Goal: Transaction & Acquisition: Register for event/course

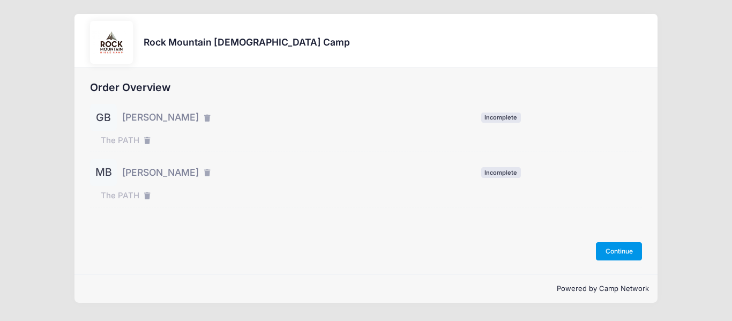
click at [608, 253] on button "Continue" at bounding box center [619, 251] width 46 height 18
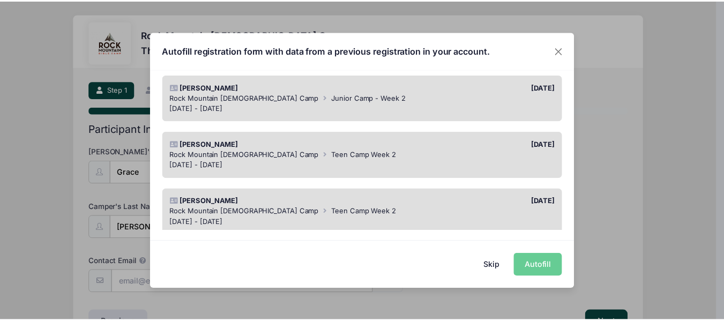
scroll to position [107, 0]
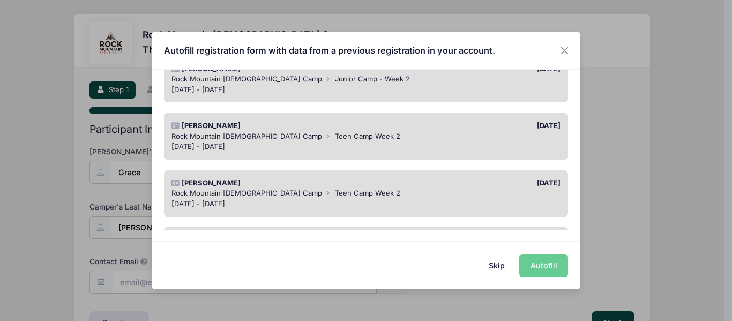
click at [493, 263] on button "Skip" at bounding box center [497, 265] width 38 height 23
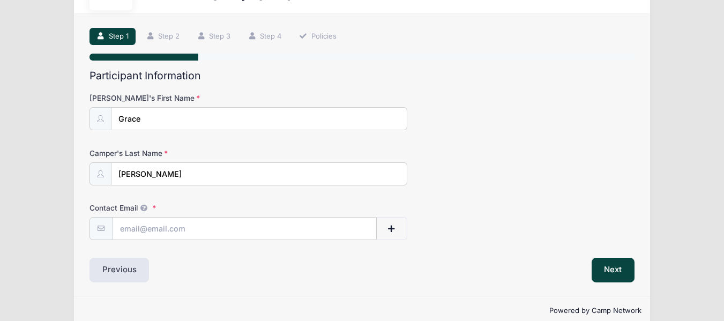
scroll to position [71, 0]
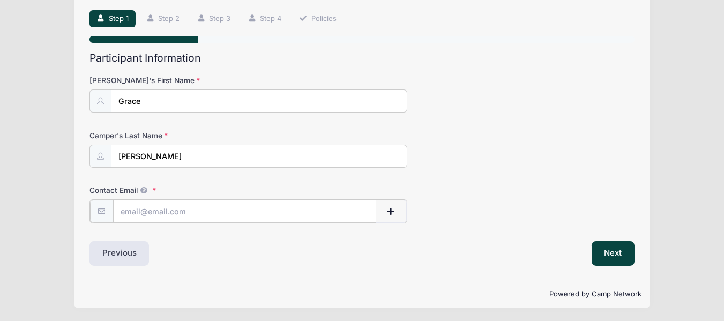
click at [353, 212] on input "Contact Email" at bounding box center [244, 211] width 263 height 23
type input "boeckercg@gmail.com"
click at [609, 255] on button "Next" at bounding box center [612, 252] width 43 height 25
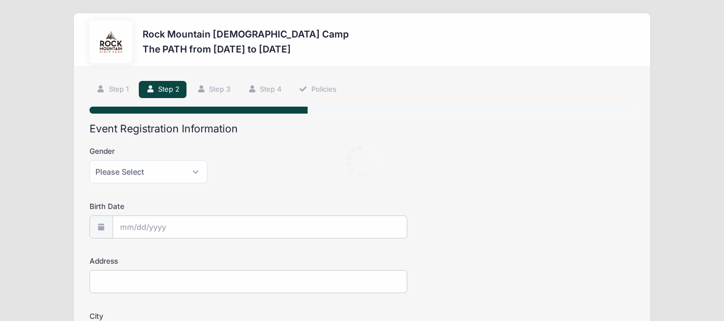
scroll to position [0, 0]
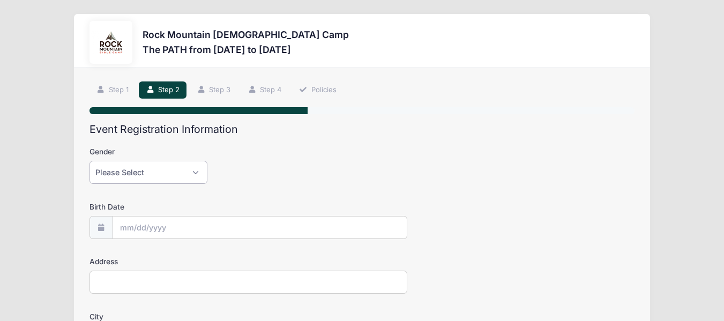
click at [199, 168] on select "Please Select Female Male" at bounding box center [148, 172] width 118 height 23
select select "Female"
click at [89, 161] on select "Please Select Female Male" at bounding box center [148, 172] width 118 height 23
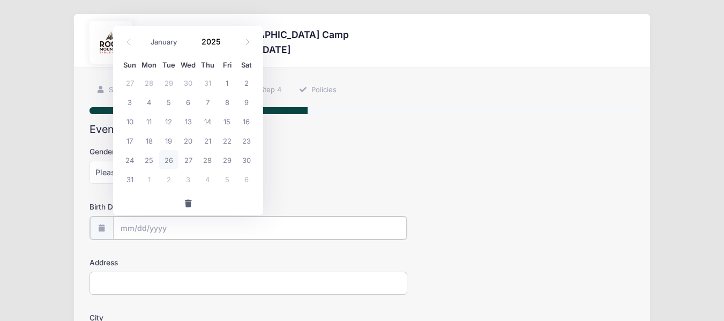
click at [167, 225] on input "Birth Date" at bounding box center [259, 227] width 293 height 23
click at [225, 45] on span at bounding box center [226, 46] width 7 height 8
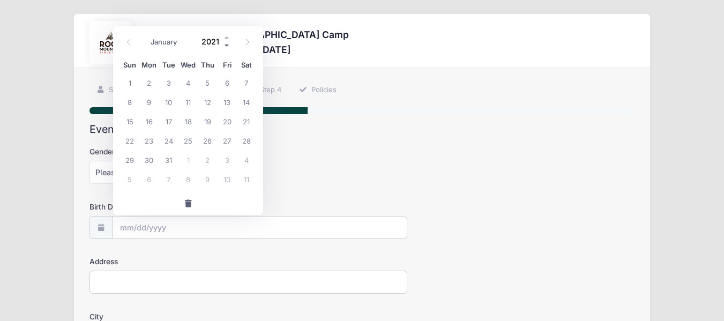
click at [225, 45] on span at bounding box center [226, 46] width 7 height 8
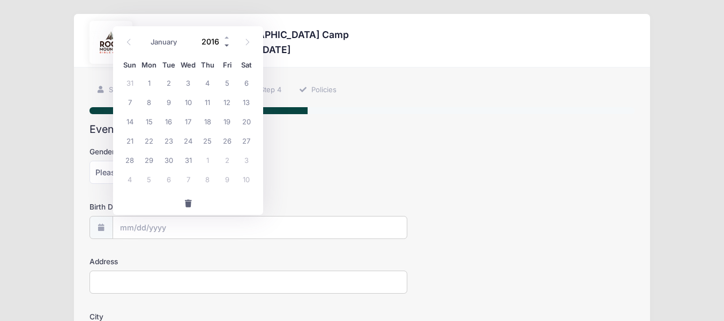
click at [225, 45] on span at bounding box center [226, 46] width 7 height 8
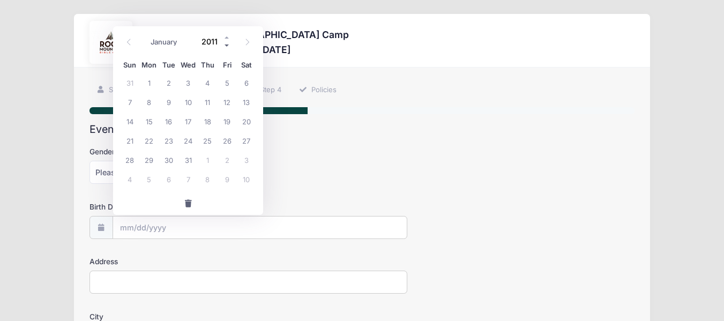
click at [225, 45] on span at bounding box center [226, 46] width 7 height 8
type input "2008"
click at [128, 41] on icon at bounding box center [129, 42] width 4 height 6
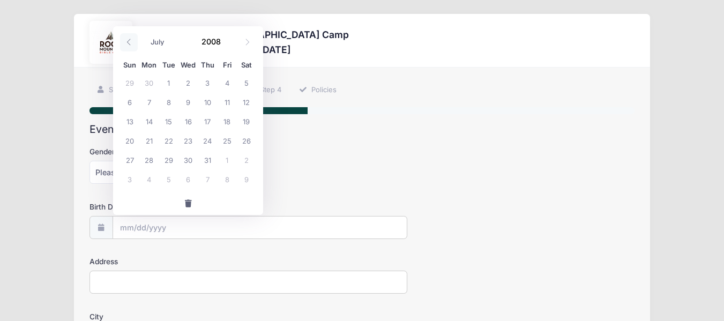
click at [128, 41] on icon at bounding box center [129, 42] width 4 height 6
click at [248, 40] on icon at bounding box center [247, 42] width 7 height 7
select select "4"
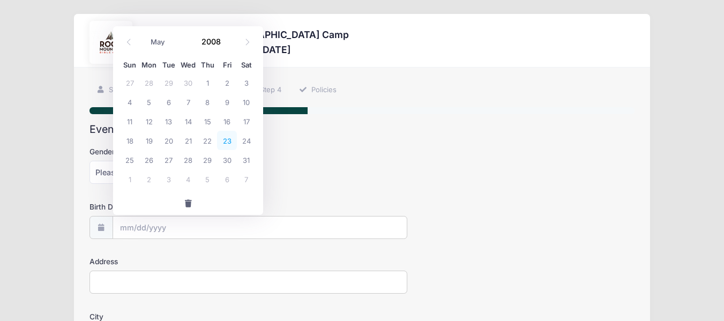
click at [229, 139] on span "23" at bounding box center [226, 140] width 19 height 19
type input "05/23/2008"
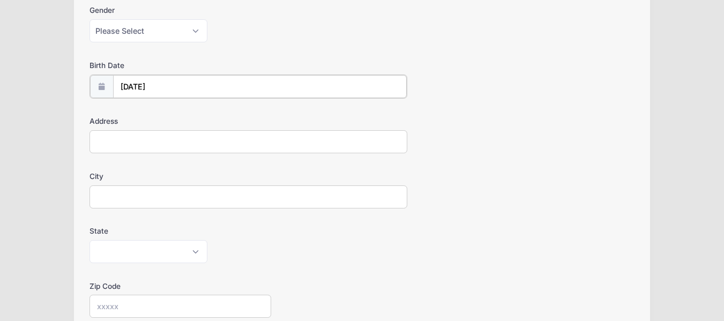
scroll to position [161, 0]
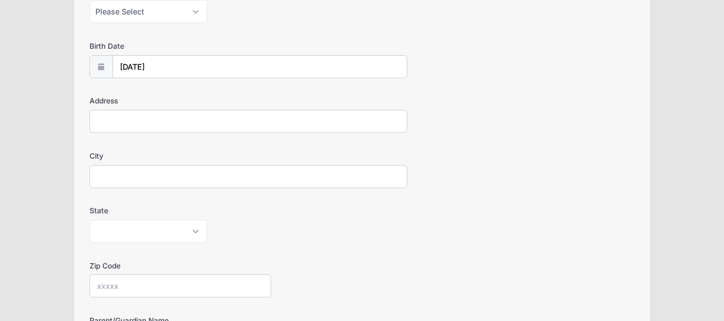
click at [237, 116] on input "Address" at bounding box center [248, 121] width 318 height 23
type input "110 Franklin Ave"
type input "Y"
type input "Tunkhannock"
select select "PA"
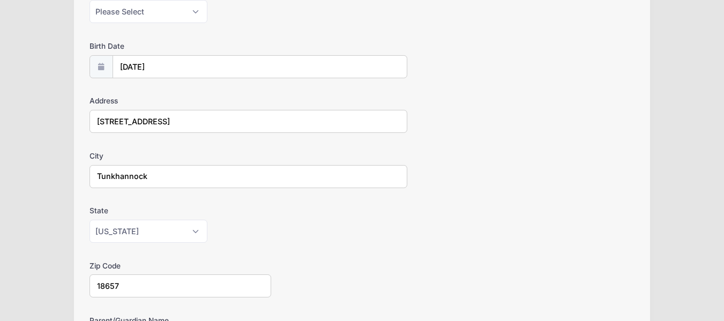
type input "18657"
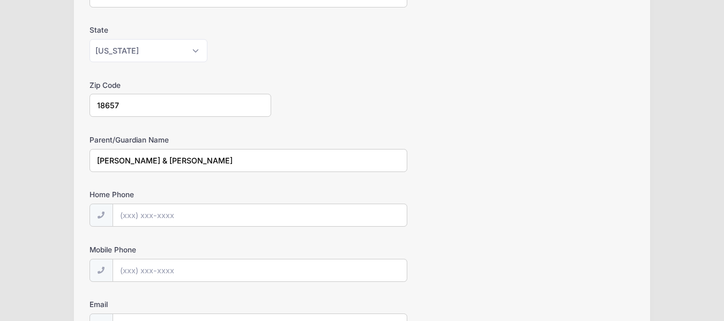
type input "Bryan & Genevieve Boecker"
type input "(570) 290-2313"
type input "(570) 575-4706"
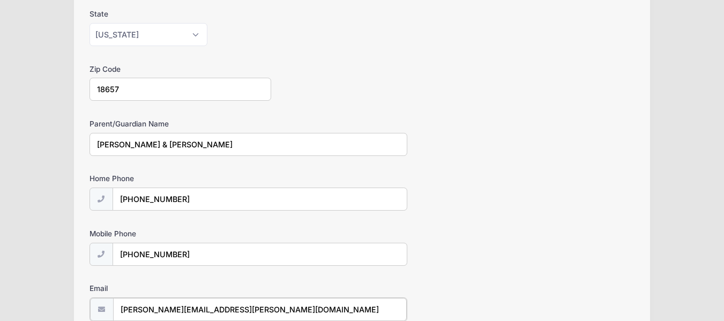
type input "genevieve.boecker@gmail.com"
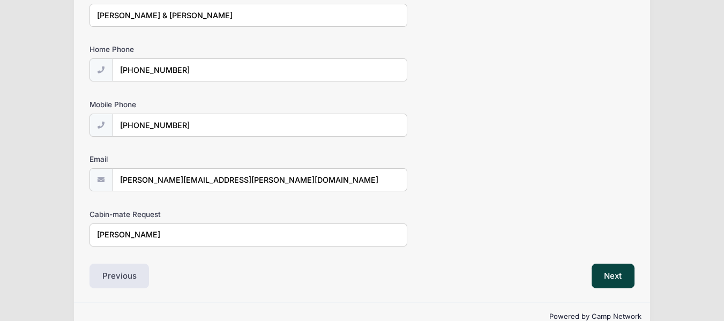
scroll to position [510, 0]
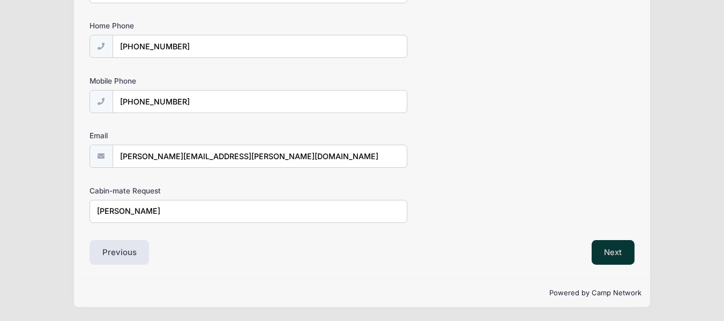
type input "[PERSON_NAME]"
click at [603, 250] on button "Next" at bounding box center [612, 252] width 43 height 25
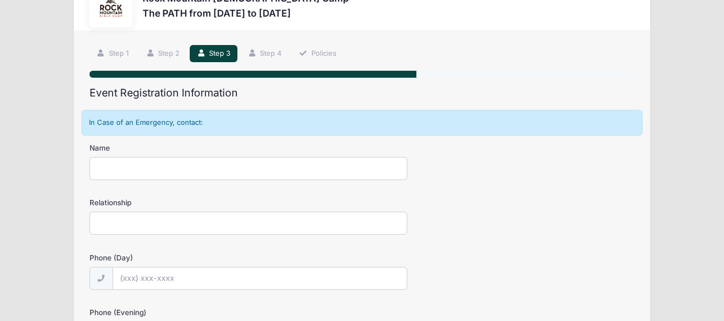
scroll to position [0, 0]
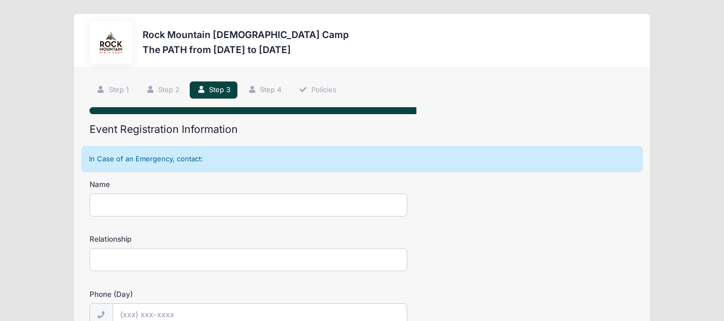
click at [167, 198] on input "Name" at bounding box center [248, 204] width 318 height 23
type input "Jeremy Boecker"
type input "uncle"
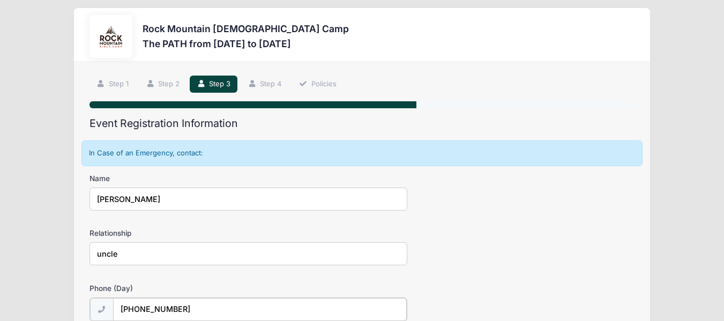
type input "(570) 351-1849"
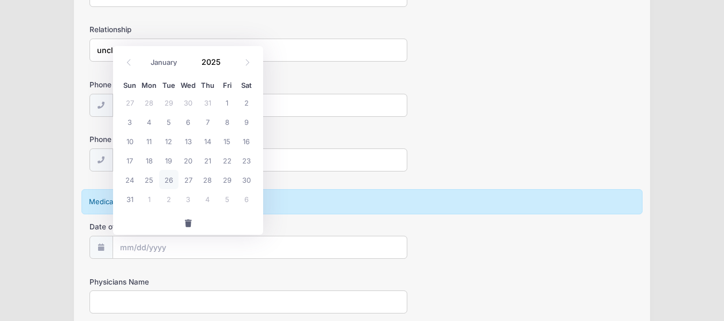
click at [455, 226] on div "Date of Birth" at bounding box center [361, 239] width 545 height 37
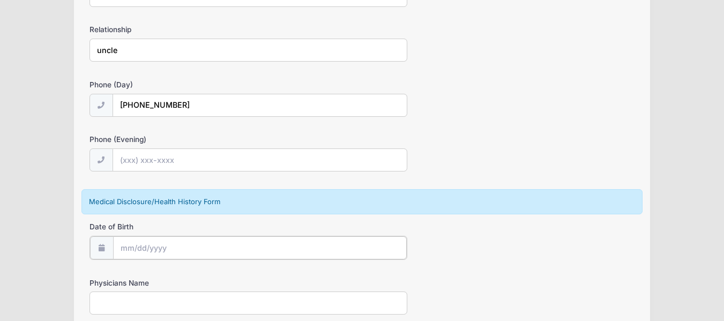
click at [238, 246] on input "Date of Birth" at bounding box center [259, 247] width 293 height 23
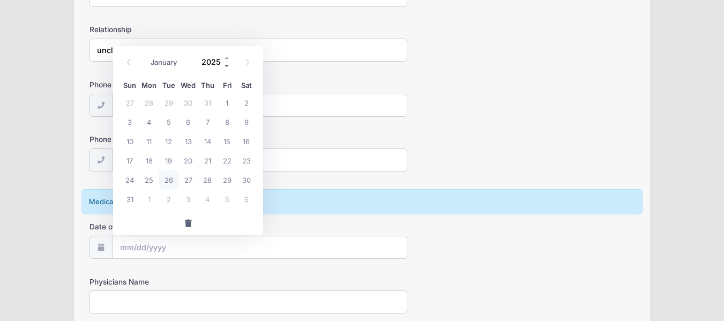
click at [227, 65] on span at bounding box center [226, 66] width 7 height 8
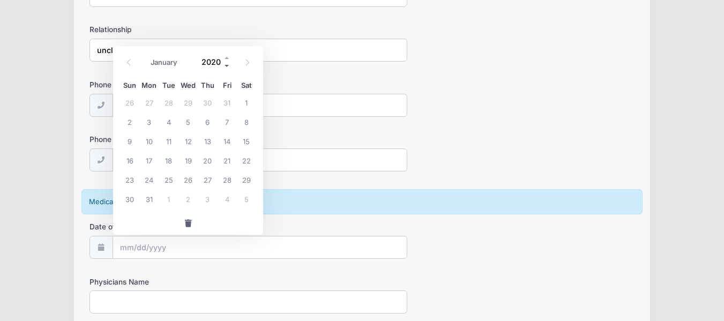
click at [227, 65] on span at bounding box center [226, 66] width 7 height 8
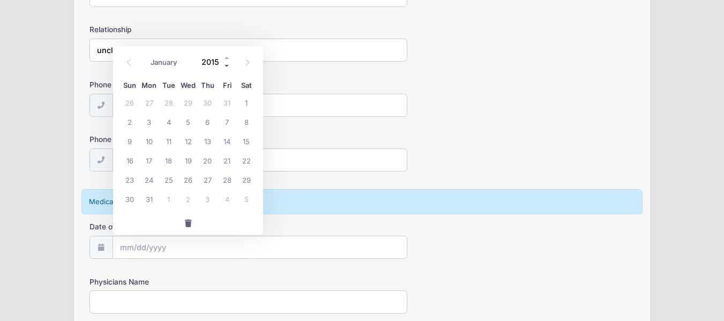
click at [227, 65] on span at bounding box center [226, 66] width 7 height 8
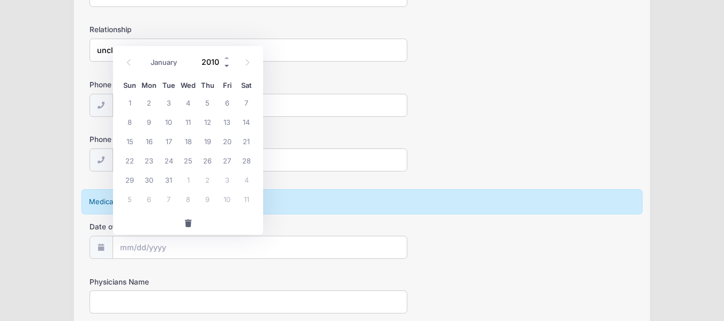
click at [227, 65] on span at bounding box center [226, 66] width 7 height 8
type input "2008"
click at [129, 62] on icon at bounding box center [128, 62] width 7 height 7
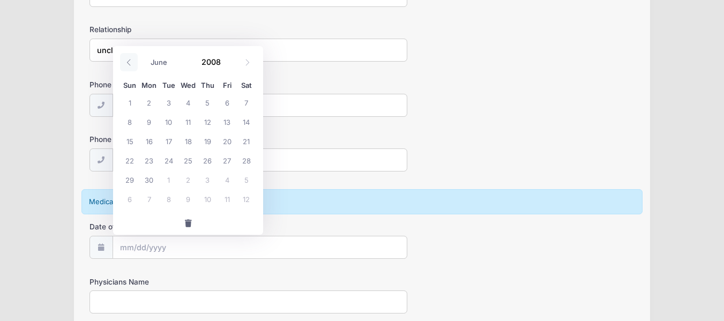
click at [129, 62] on icon at bounding box center [128, 62] width 7 height 7
select select "4"
click at [225, 156] on span "23" at bounding box center [226, 159] width 19 height 19
type input "05/23/2008"
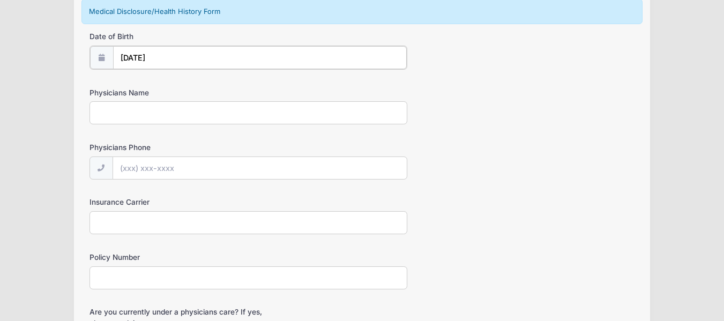
scroll to position [424, 0]
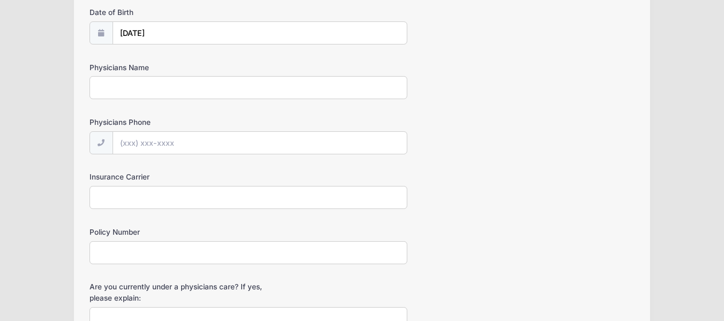
click at [213, 88] on input "Physicians Name" at bounding box center [248, 87] width 318 height 23
type input "D"
type input "g"
type input "Gre"
click at [224, 140] on input "Physicians Phone" at bounding box center [259, 143] width 293 height 23
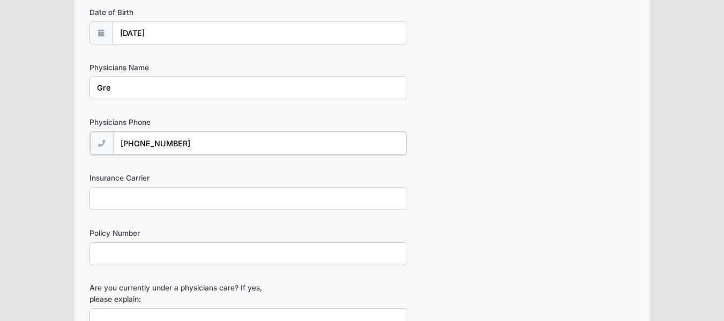
type input "(570) 704-4234"
click at [312, 83] on input "Gre" at bounding box center [248, 87] width 318 height 23
type input "Gregg Novak"
type input "United Healthcare"
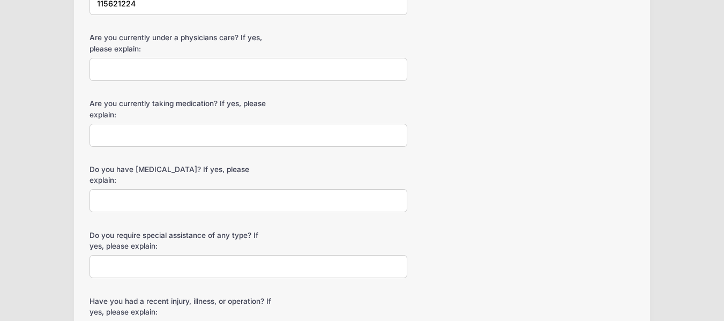
scroll to position [691, 0]
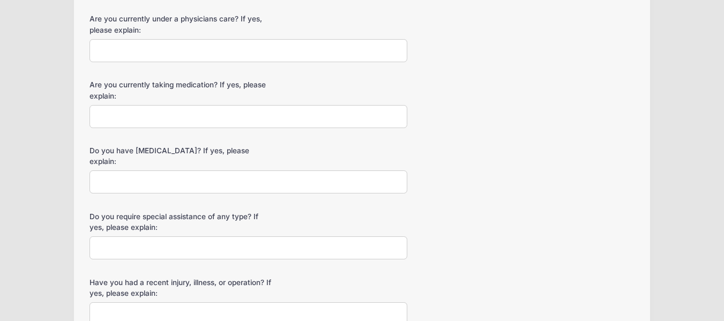
type input "115621224"
click at [337, 49] on input "Are you currently under a physicians care? If yes, please explain:" at bounding box center [248, 50] width 318 height 23
type input "no"
click at [303, 118] on input "Are you currently taking medication? If yes, please explain:" at bounding box center [248, 116] width 318 height 23
type input "no"
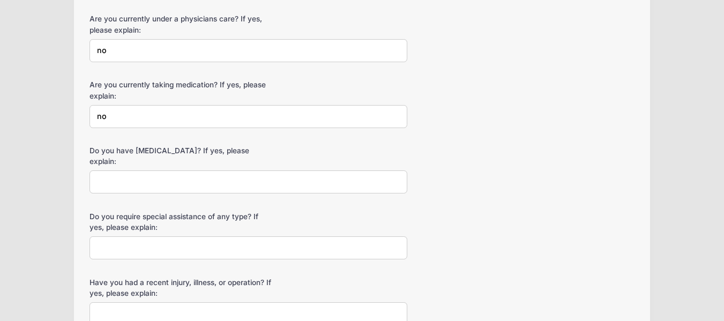
click at [268, 170] on input "Do you have allergies? If yes, please explain:" at bounding box center [248, 181] width 318 height 23
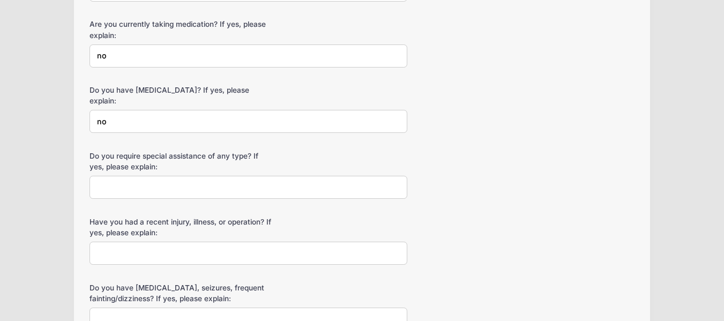
scroll to position [799, 0]
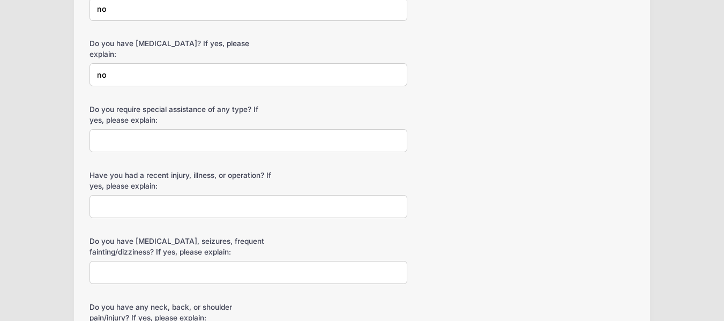
type input "no"
click at [264, 131] on input "Do you require special assistance of any type? If yes, please explain:" at bounding box center [248, 140] width 318 height 23
type input "no"
click at [250, 195] on input "Have you had a recent injury, illness, or operation? If yes, please explain:" at bounding box center [248, 206] width 318 height 23
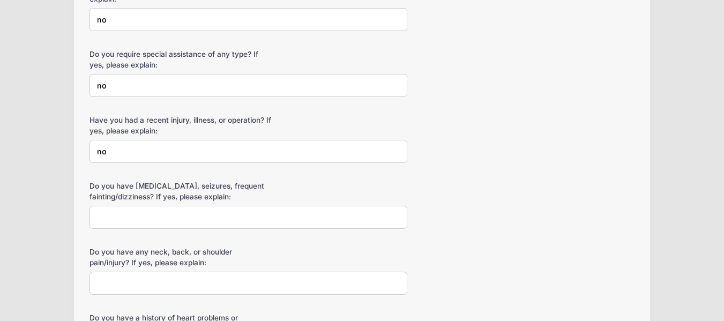
scroll to position [906, 0]
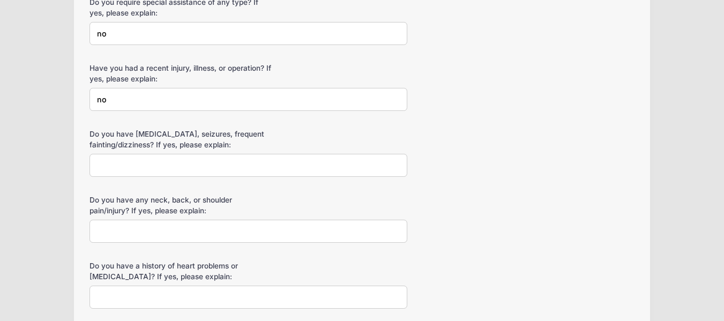
type input "no"
click at [238, 157] on input "Do you have diabetes, seizures, frequent fainting/dizziness? If yes, please exp…" at bounding box center [248, 165] width 318 height 23
type input "no"
click at [227, 220] on input "Do you have any neck, back, or shoulder pain/injury? If yes, please explain:" at bounding box center [248, 231] width 318 height 23
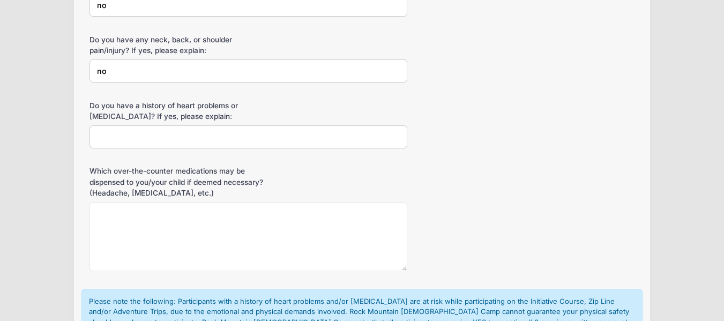
scroll to position [1066, 0]
type input "no"
click at [220, 125] on input "Do you have a history of heart problems or high blood pressure? If yes, please …" at bounding box center [248, 136] width 318 height 23
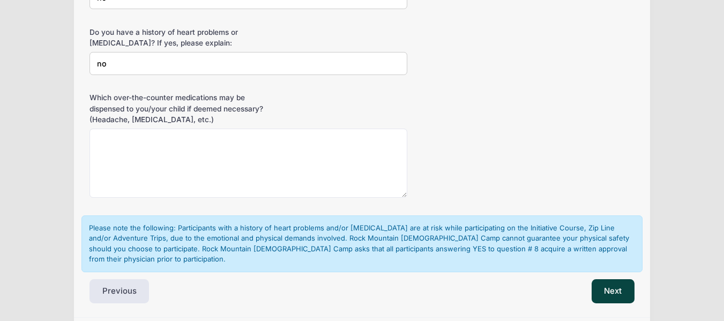
scroll to position [1156, 0]
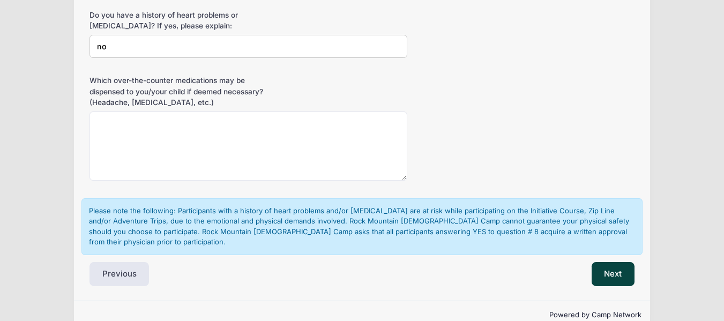
type input "no"
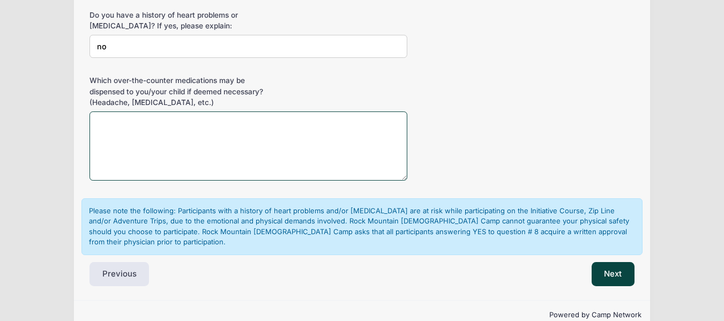
click at [242, 133] on textarea "Which over-the-counter medications may be dispensed to you/your child if deemed…" at bounding box center [248, 145] width 318 height 69
drag, startPoint x: 262, startPoint y: 110, endPoint x: 72, endPoint y: 106, distance: 189.6
type textarea "advil, tylenol, benedryl, pepto, etc or similar"
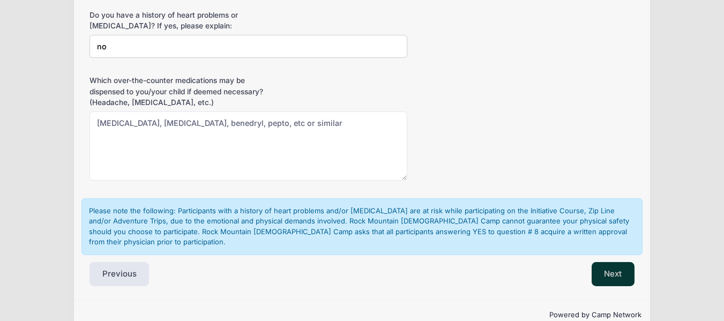
click at [609, 262] on button "Next" at bounding box center [612, 274] width 43 height 25
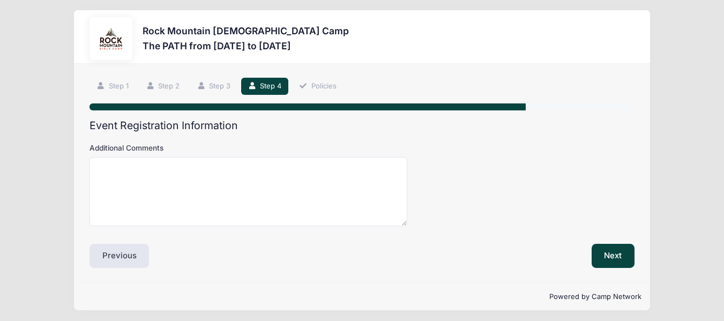
scroll to position [0, 0]
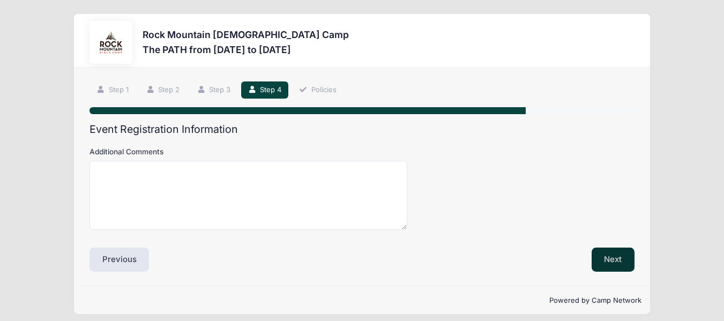
click at [609, 253] on button "Next" at bounding box center [612, 259] width 43 height 25
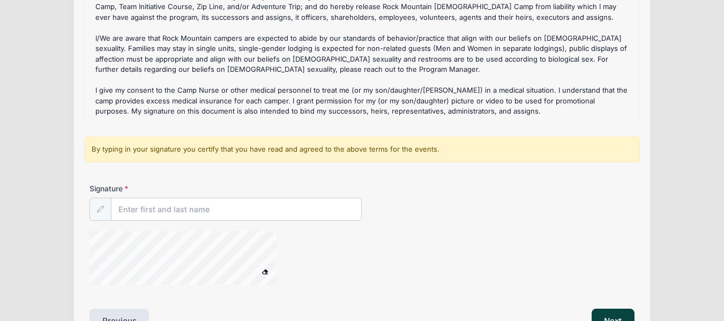
scroll to position [214, 0]
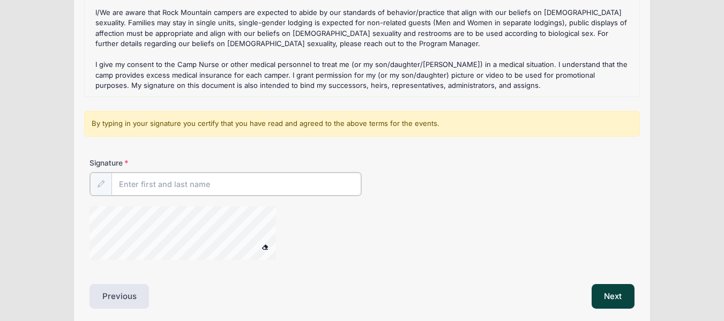
click at [308, 180] on input "Signature" at bounding box center [236, 183] width 250 height 23
type input "[PERSON_NAME]"
click at [315, 249] on div at bounding box center [270, 233] width 363 height 57
click at [287, 240] on div at bounding box center [196, 233] width 214 height 57
click at [619, 293] on button "Next" at bounding box center [612, 295] width 43 height 25
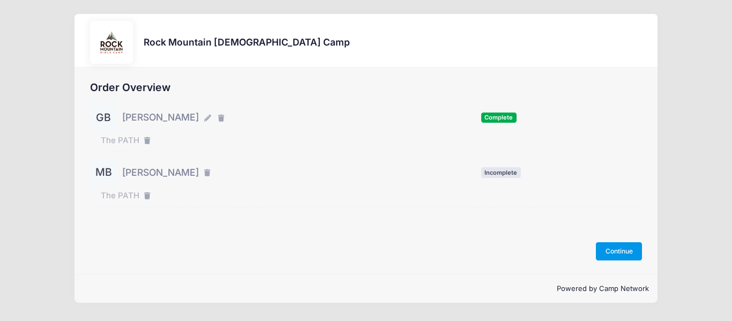
click at [624, 255] on button "Continue" at bounding box center [619, 251] width 46 height 18
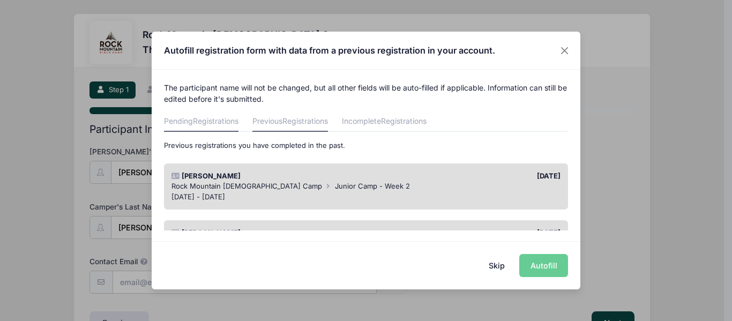
click at [211, 119] on span "Registrations" at bounding box center [216, 120] width 46 height 9
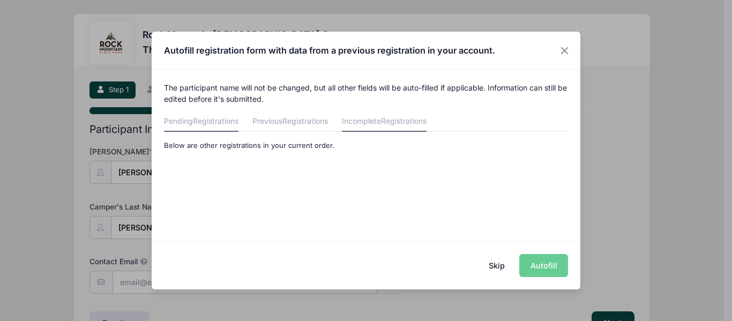
click at [374, 119] on link "Incomplete Registrations" at bounding box center [384, 121] width 85 height 19
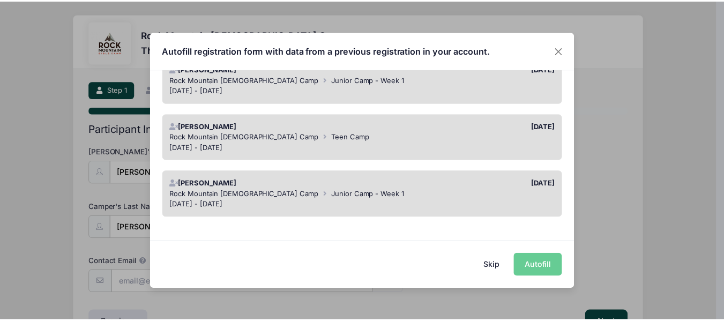
scroll to position [282, 0]
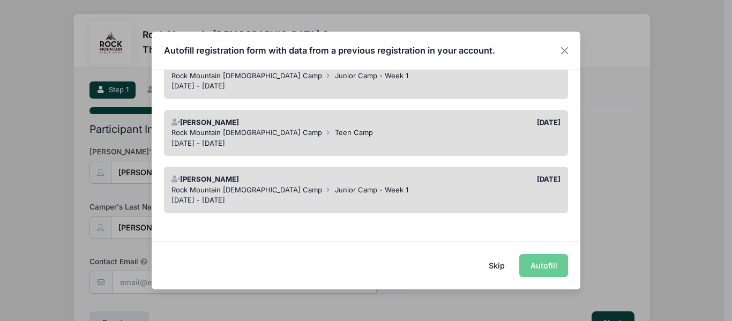
click at [491, 268] on button "Skip" at bounding box center [497, 265] width 38 height 23
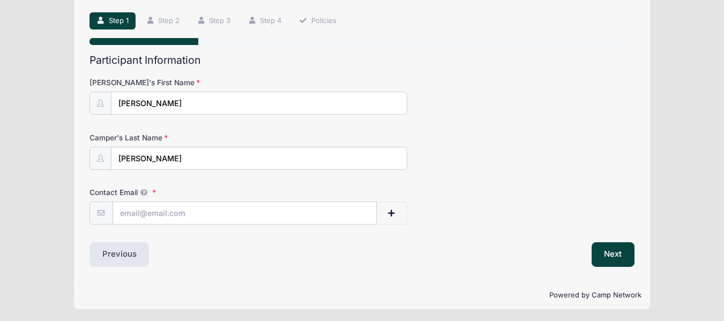
scroll to position [71, 0]
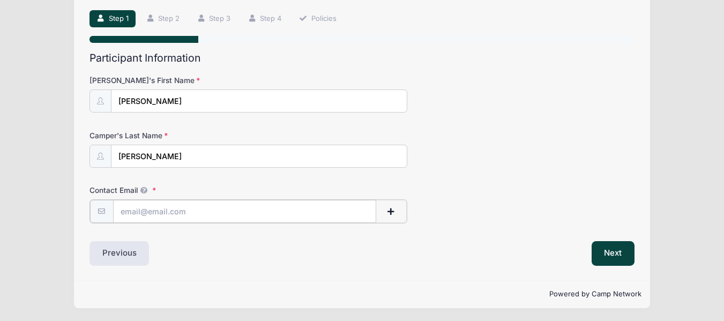
click at [243, 206] on input "Contact Email" at bounding box center [244, 211] width 263 height 23
type input "boeckerma@gmail.com"
click at [595, 248] on button "Next" at bounding box center [612, 252] width 43 height 25
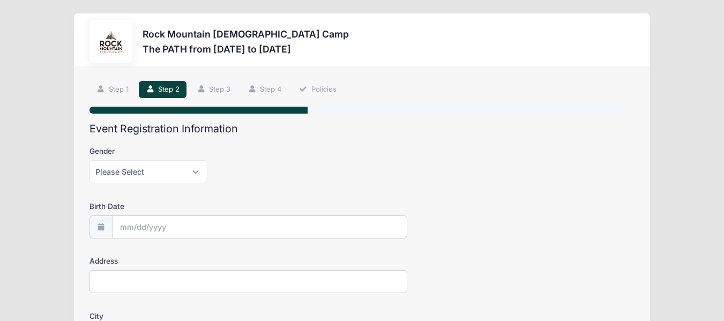
scroll to position [0, 0]
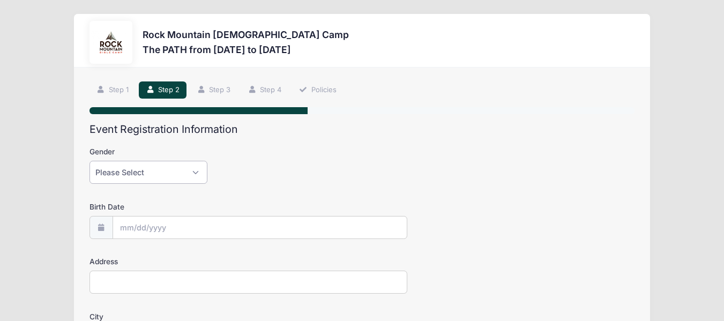
click at [198, 172] on select "Please Select Female Male" at bounding box center [148, 172] width 118 height 23
select select "Female"
click at [89, 161] on select "Please Select Female Male" at bounding box center [148, 172] width 118 height 23
click at [193, 229] on input "Birth Date" at bounding box center [259, 227] width 293 height 23
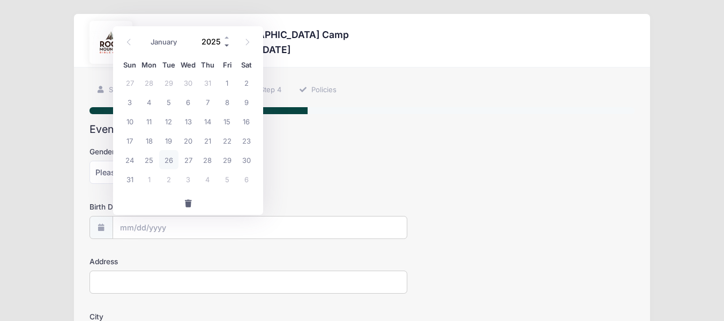
click at [228, 45] on span at bounding box center [226, 46] width 7 height 8
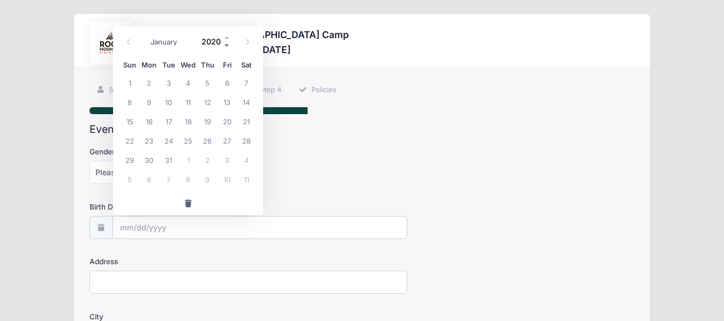
click at [228, 45] on span at bounding box center [226, 46] width 7 height 8
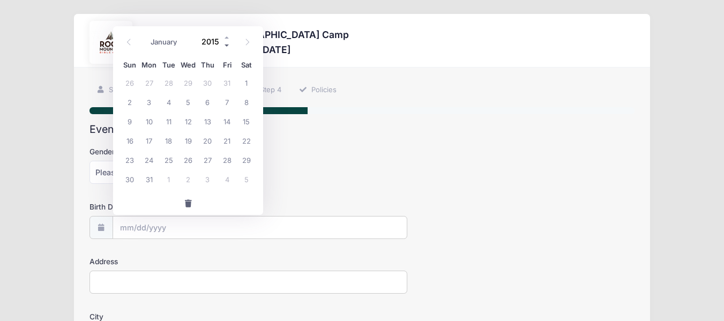
click at [228, 45] on span at bounding box center [226, 46] width 7 height 8
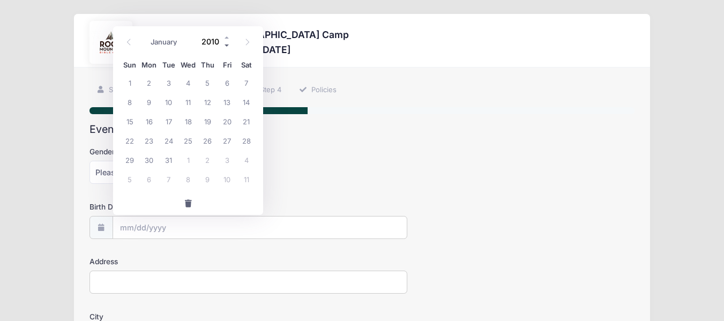
click at [228, 45] on span at bounding box center [226, 46] width 7 height 8
click at [228, 37] on span at bounding box center [226, 38] width 7 height 8
type input "2009"
click at [244, 45] on icon at bounding box center [247, 42] width 7 height 7
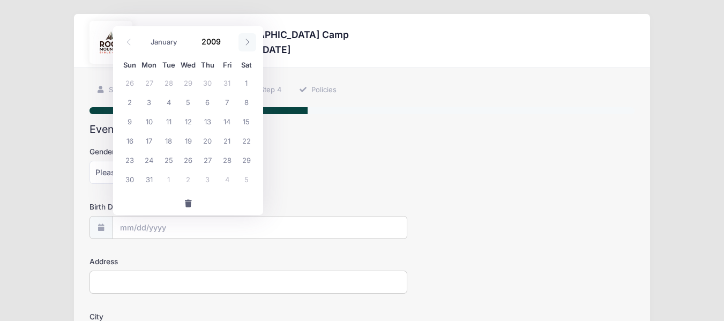
select select "8"
click at [130, 101] on span "6" at bounding box center [129, 101] width 19 height 19
type input "09/06/2009"
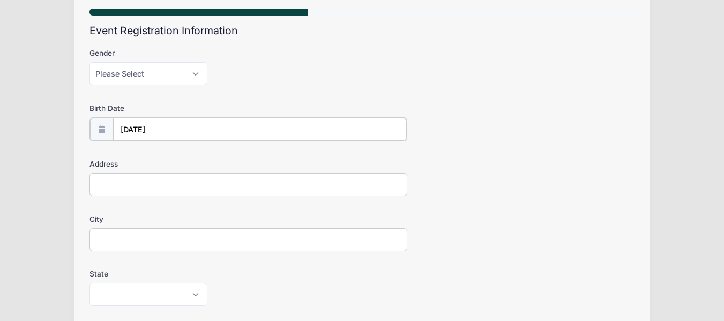
scroll to position [161, 0]
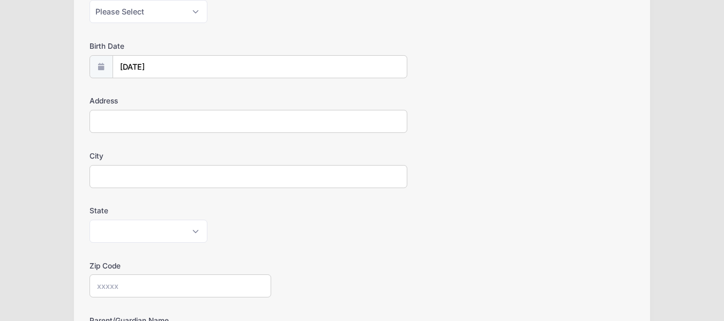
click at [213, 121] on input "Address" at bounding box center [248, 121] width 318 height 23
type input "110 Franklin Ave"
type input "Tunkhannock"
select select "PA"
type input "18657"
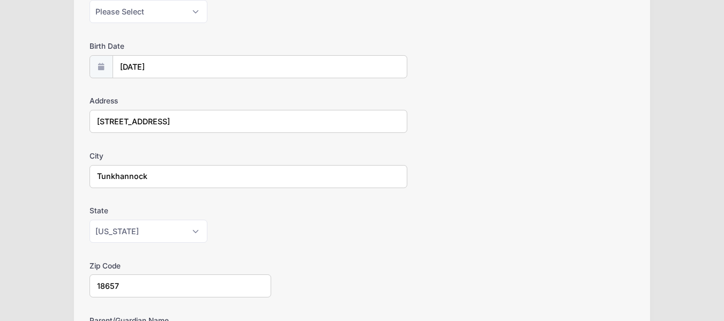
scroll to position [341, 0]
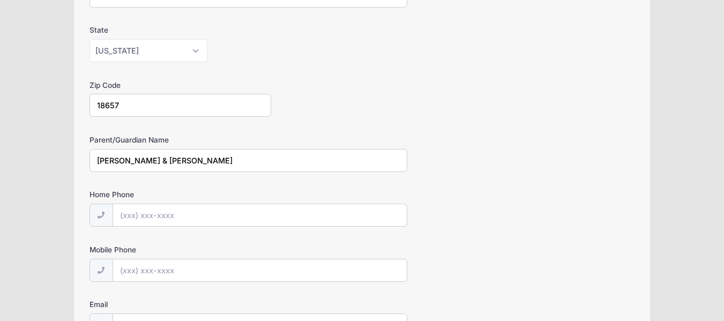
type input "Bryan & Genevieve Boecker"
type input "(570) 290-2313"
type input "(570) 575-4706"
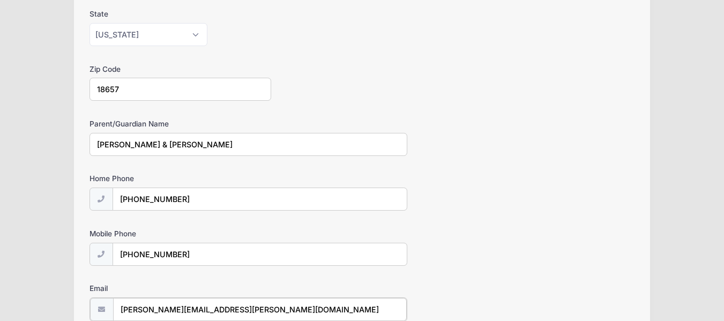
type input "genevieve.boecker@gmail.com"
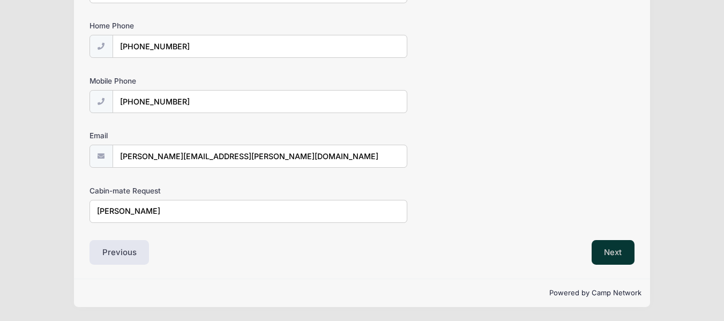
type input "[PERSON_NAME]"
click at [610, 246] on button "Next" at bounding box center [612, 252] width 43 height 25
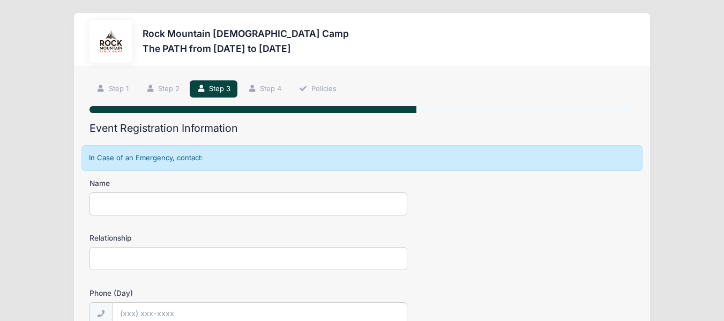
scroll to position [0, 0]
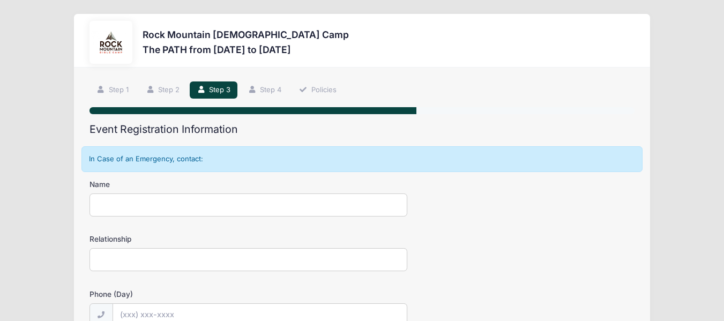
click at [261, 200] on input "Name" at bounding box center [248, 204] width 318 height 23
type input "Jeremy Boecker"
type input "uncle"
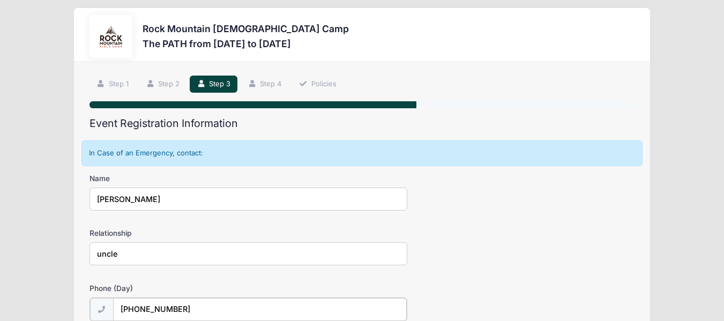
type input "(570) 351-1849"
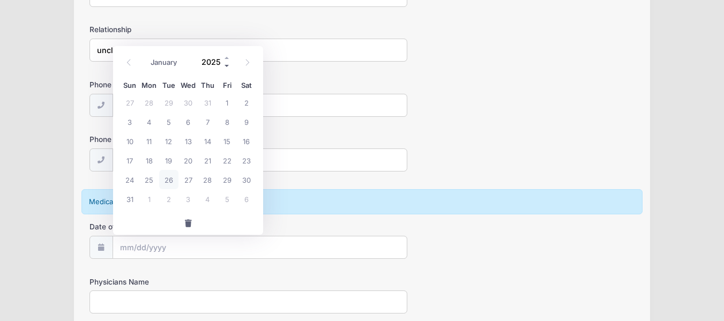
click at [225, 65] on span at bounding box center [226, 66] width 7 height 8
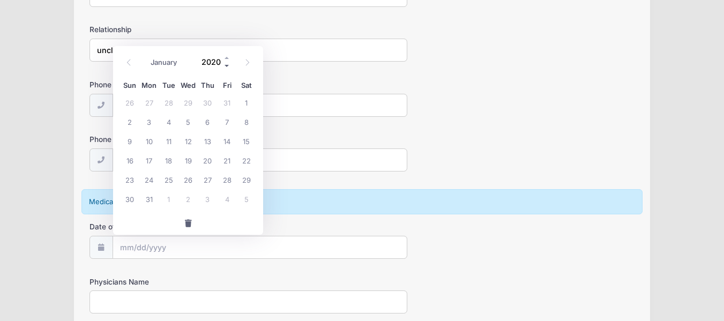
click at [225, 65] on span at bounding box center [226, 66] width 7 height 8
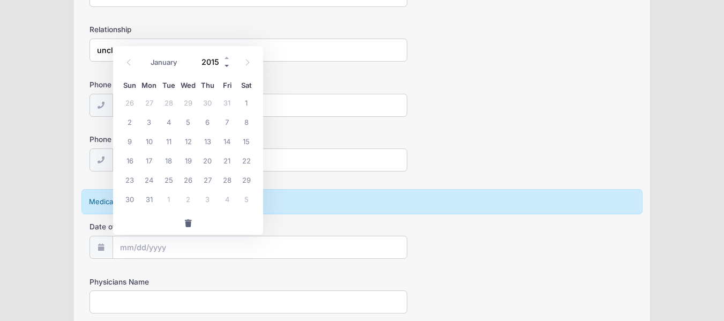
click at [225, 65] on span at bounding box center [226, 66] width 7 height 8
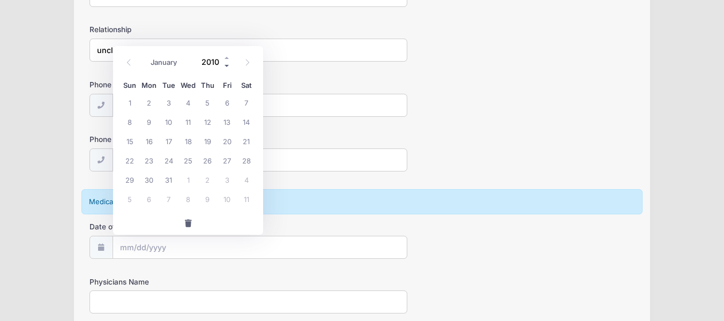
click at [225, 65] on span at bounding box center [226, 66] width 7 height 8
type input "2009"
click at [242, 62] on span at bounding box center [247, 62] width 18 height 18
select select "8"
click at [132, 119] on span "6" at bounding box center [129, 121] width 19 height 19
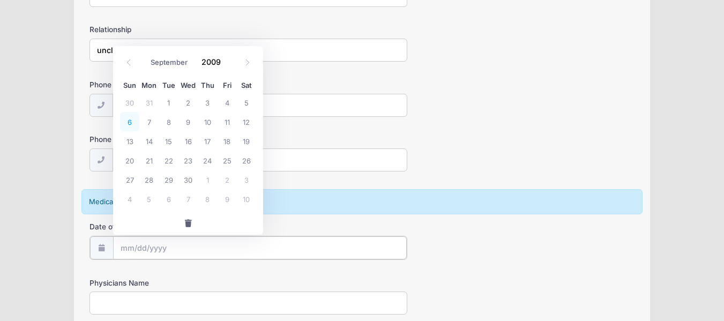
type input "09/06/2009"
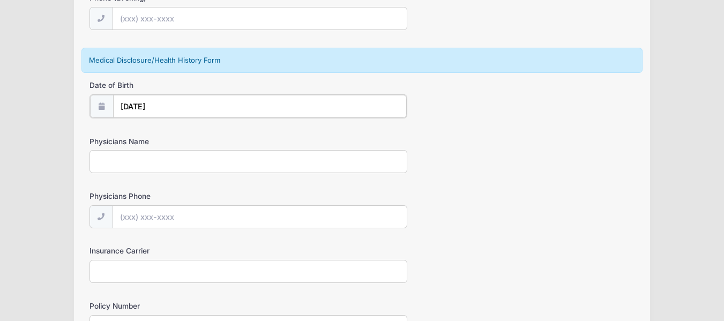
scroll to position [370, 0]
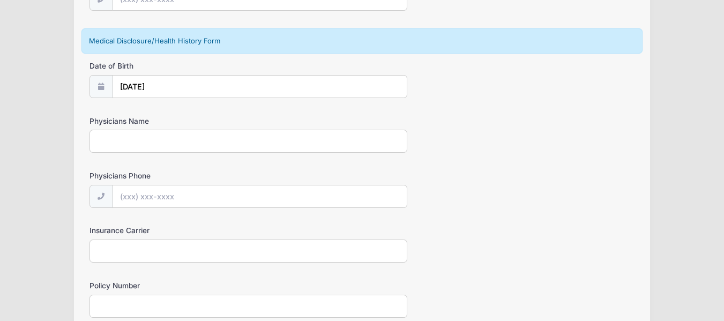
click at [210, 143] on input "Physicians Name" at bounding box center [248, 141] width 318 height 23
type input "Gregg Novak"
type input "(4"
type input "(570) 704-4234"
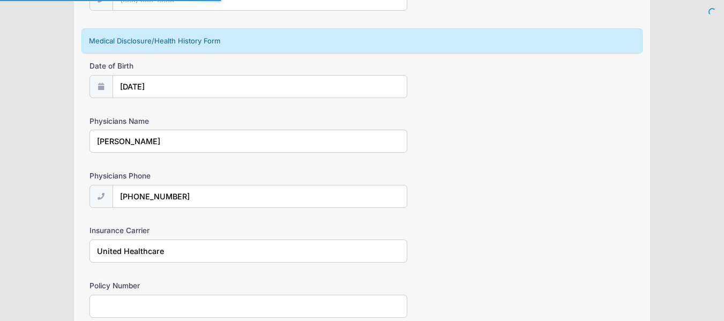
type input "United Healthcare"
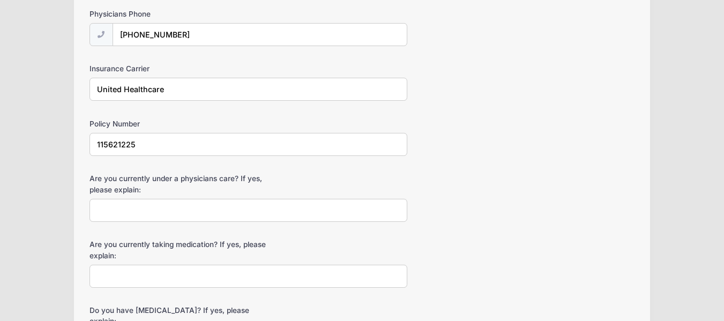
scroll to position [584, 0]
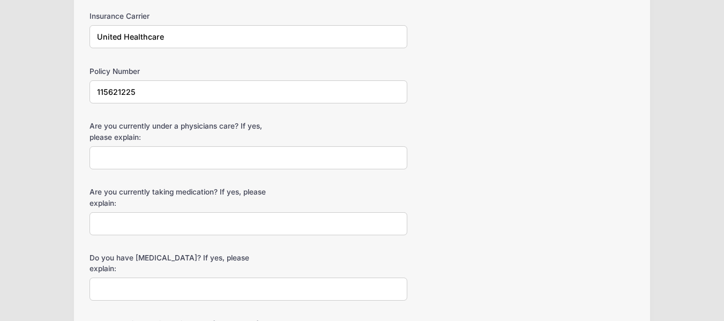
type input "115621225"
click at [262, 156] on input "Are you currently under a physicians care? If yes, please explain:" at bounding box center [248, 157] width 318 height 23
type input "no"
click at [249, 217] on input "Are you currently taking medication? If yes, please explain:" at bounding box center [248, 223] width 318 height 23
type input "no"
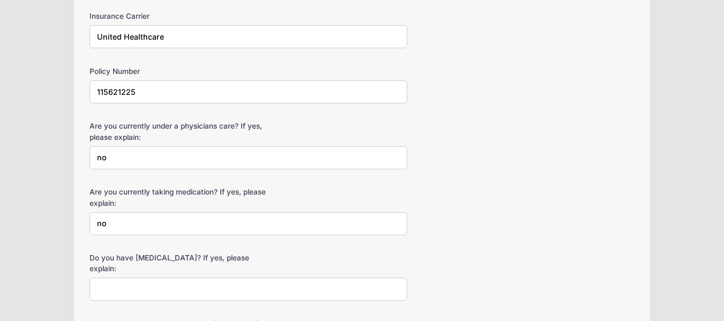
click at [224, 277] on input "Do you have allergies? If yes, please explain:" at bounding box center [248, 288] width 318 height 23
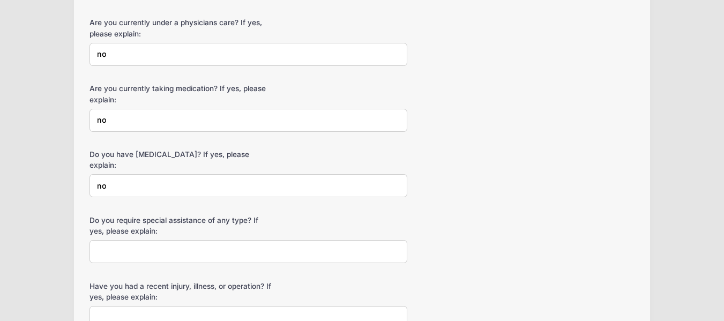
scroll to position [691, 0]
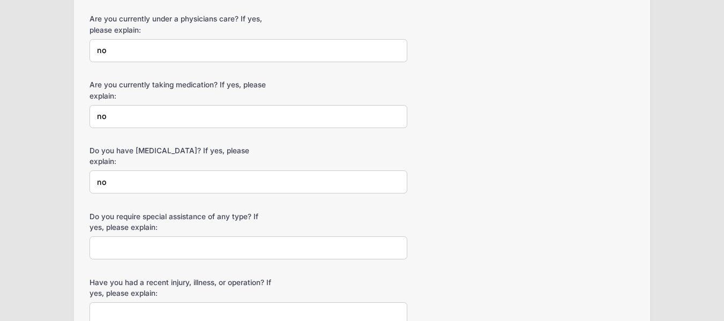
type input "no"
click at [220, 238] on input "Do you require special assistance of any type? If yes, please explain:" at bounding box center [248, 247] width 318 height 23
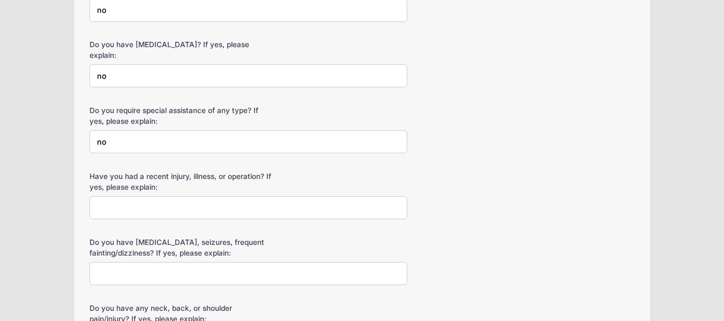
scroll to position [799, 0]
type input "no"
click at [219, 201] on input "Have you had a recent injury, illness, or operation? If yes, please explain:" at bounding box center [248, 206] width 318 height 23
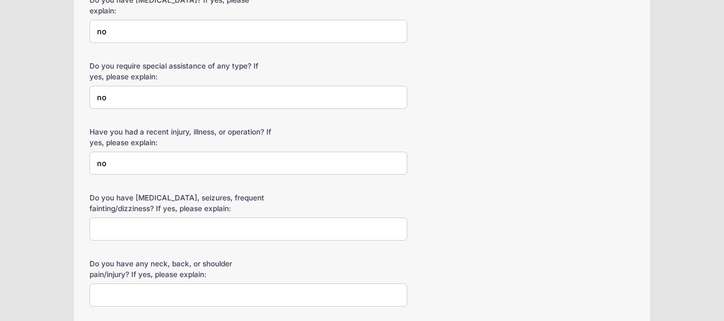
scroll to position [906, 0]
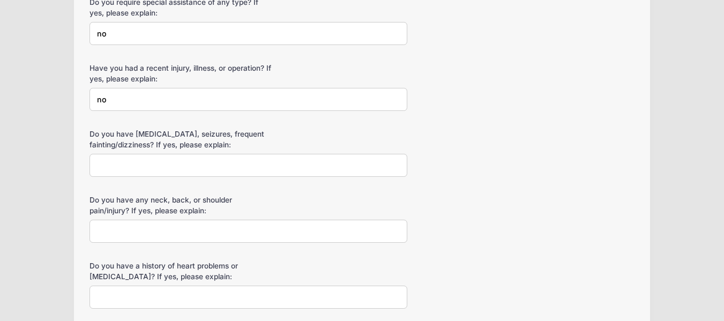
type input "no"
click at [229, 155] on input "Do you have diabetes, seizures, frequent fainting/dizziness? If yes, please exp…" at bounding box center [248, 165] width 318 height 23
type input "no"
click at [213, 226] on input "Do you have any neck, back, or shoulder pain/injury? If yes, please explain:" at bounding box center [248, 231] width 318 height 23
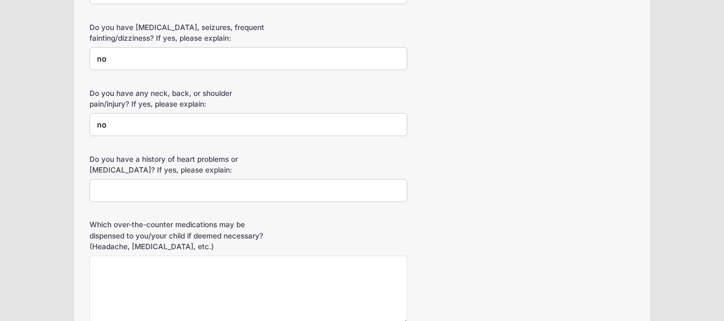
scroll to position [1013, 0]
type input "no"
click at [216, 180] on input "Do you have a history of heart problems or high blood pressure? If yes, please …" at bounding box center [248, 189] width 318 height 23
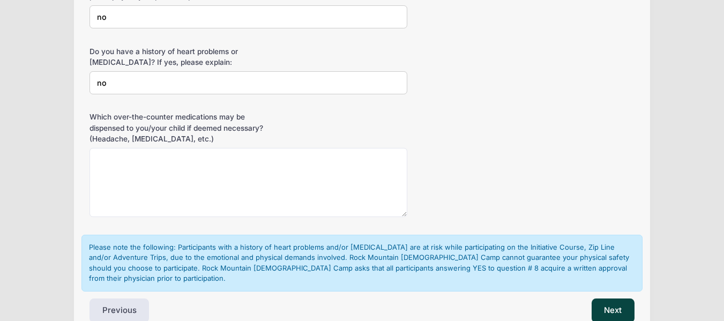
type input "no"
click at [212, 182] on textarea "Which over-the-counter medications may be dispensed to you/your child if deemed…" at bounding box center [248, 182] width 318 height 69
paste textarea "advil, tylenol, benedryl, pepto, etc or similar"
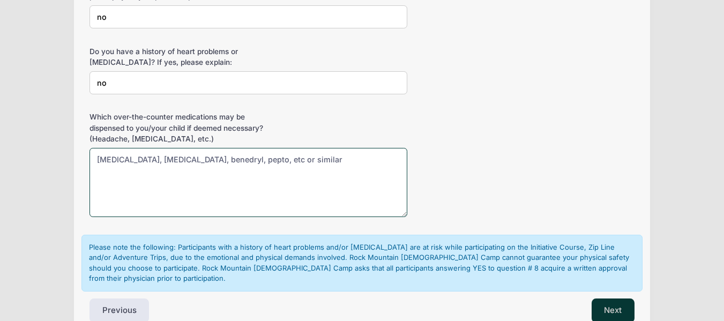
type textarea "advil, tylenol, benedryl, pepto, etc or similar"
click at [612, 298] on button "Next" at bounding box center [612, 310] width 43 height 25
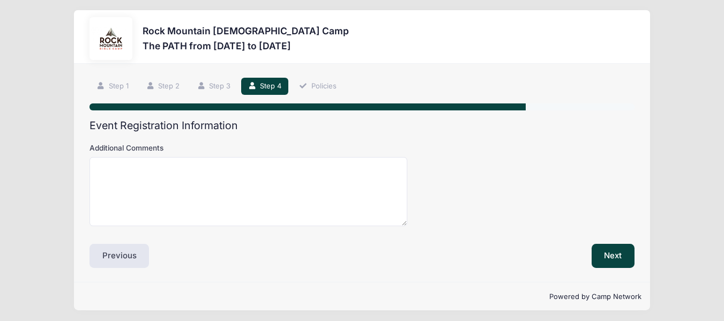
scroll to position [0, 0]
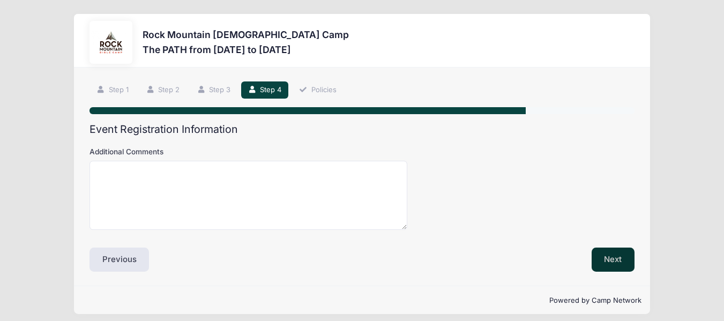
click at [601, 255] on button "Next" at bounding box center [612, 259] width 43 height 25
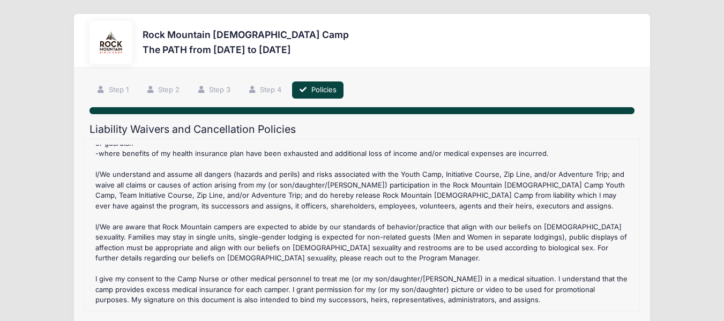
scroll to position [257, 0]
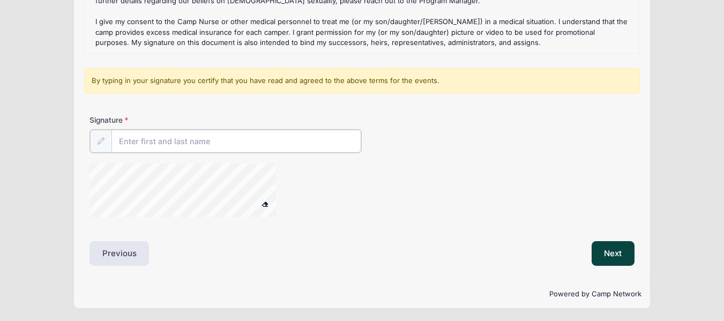
click at [232, 144] on input "Signature" at bounding box center [236, 141] width 250 height 23
type input "[PERSON_NAME]"
click at [603, 252] on button "Next" at bounding box center [612, 252] width 43 height 25
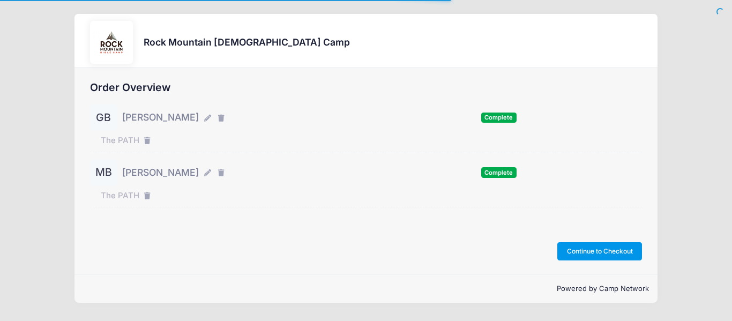
click at [603, 252] on button "Continue to Checkout" at bounding box center [599, 251] width 85 height 18
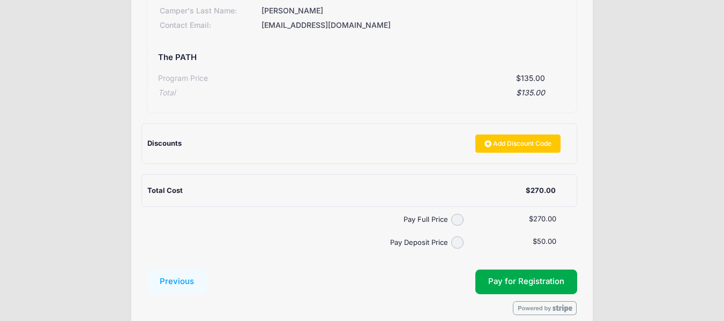
scroll to position [321, 0]
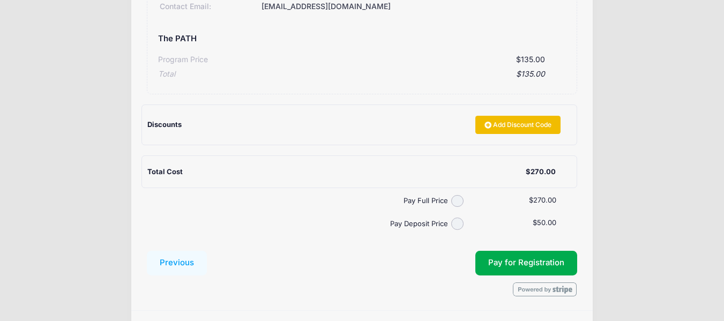
click at [535, 123] on link "Add Discount Code" at bounding box center [518, 125] width 86 height 18
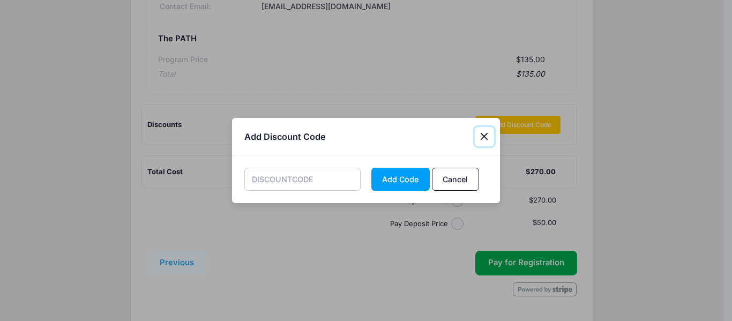
click at [484, 132] on button "Close" at bounding box center [484, 136] width 19 height 19
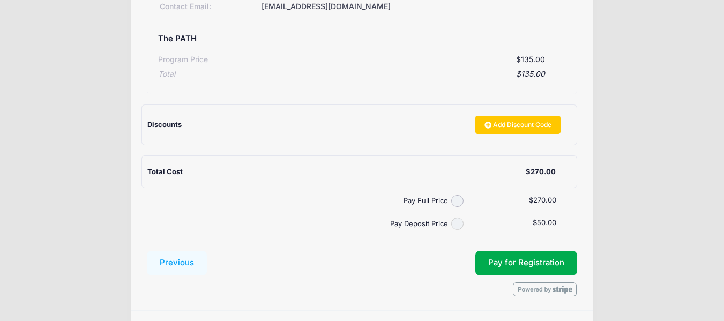
click at [457, 222] on input "Pay Deposit Price" at bounding box center [457, 223] width 12 height 12
radio input "true"
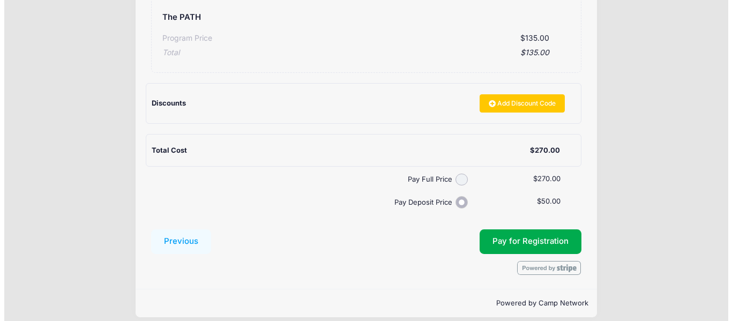
scroll to position [353, 0]
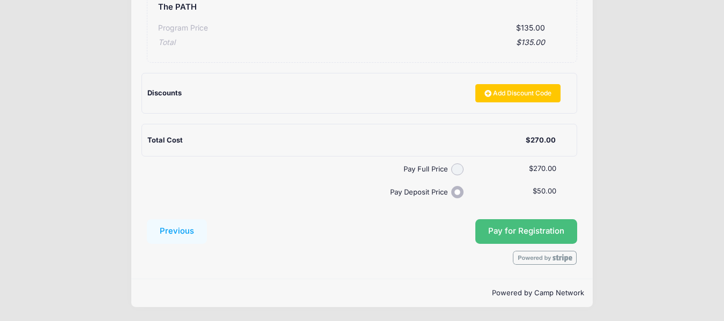
click at [537, 233] on span "Pay for Registration" at bounding box center [526, 231] width 76 height 10
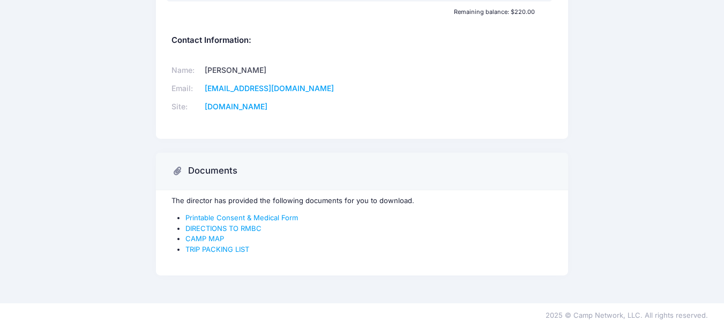
scroll to position [479, 0]
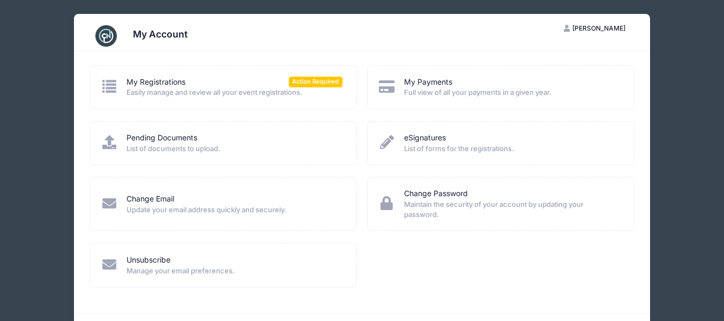
click at [235, 85] on div "My Registrations Action Required" at bounding box center [234, 82] width 216 height 11
click at [175, 79] on link "My Registrations" at bounding box center [155, 82] width 59 height 11
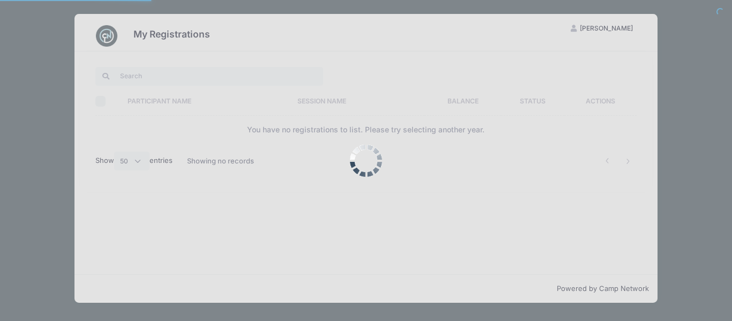
select select "50"
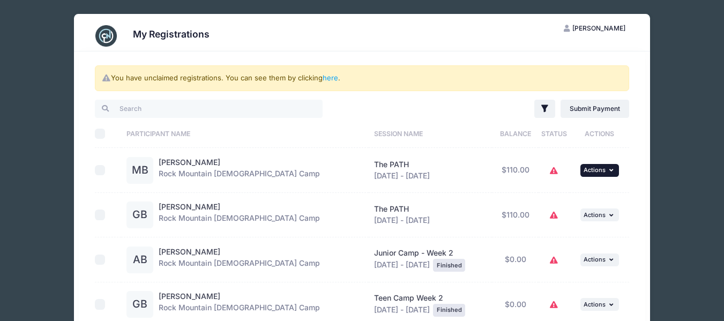
click at [595, 170] on span "Actions" at bounding box center [594, 169] width 22 height 7
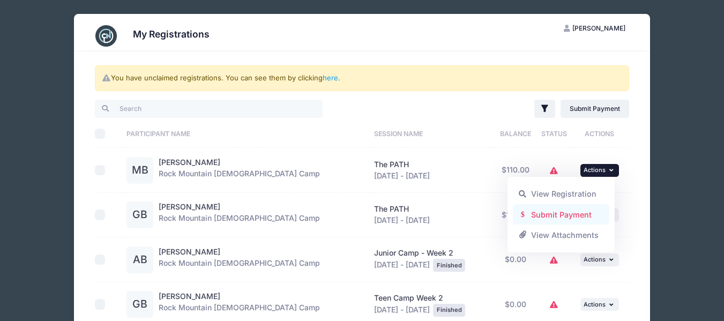
click at [566, 212] on link "Submit Payment" at bounding box center [561, 214] width 97 height 20
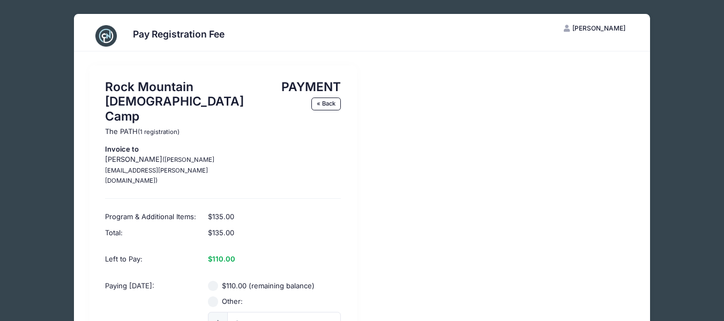
scroll to position [54, 0]
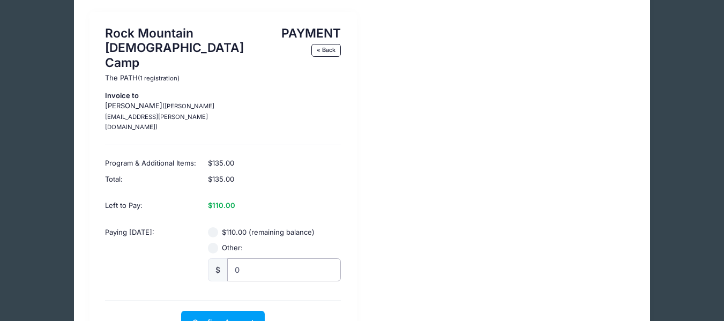
radio input "true"
click at [258, 258] on input "0" at bounding box center [284, 269] width 114 height 23
type input "85"
click at [245, 318] on span "Confirm Amount" at bounding box center [223, 322] width 62 height 9
click at [245, 311] on button "Pay with Card" at bounding box center [222, 322] width 73 height 23
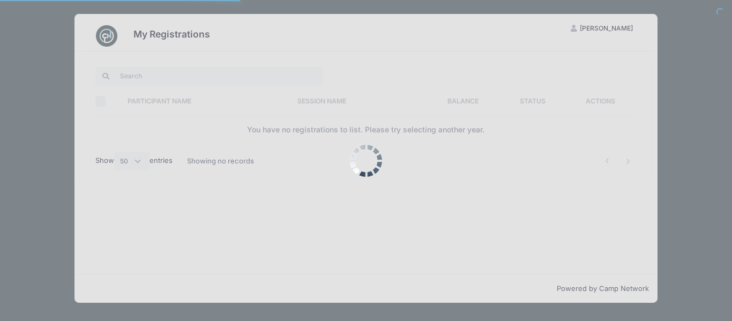
select select "50"
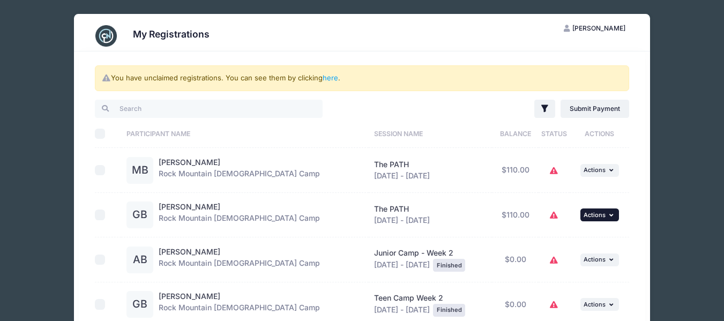
click at [588, 211] on span "Actions" at bounding box center [594, 214] width 22 height 7
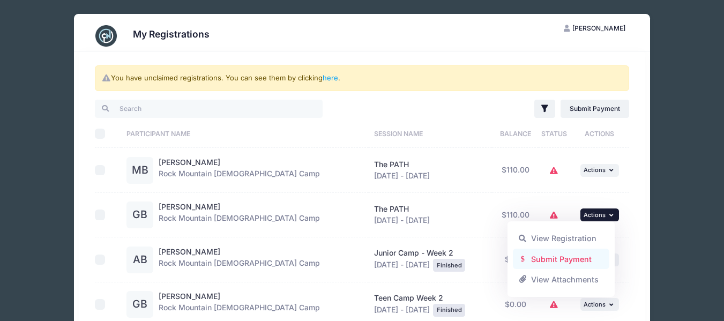
click at [582, 255] on link "Submit Payment" at bounding box center [561, 259] width 97 height 20
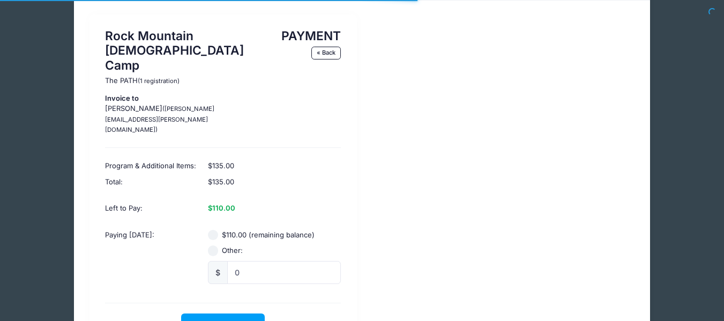
scroll to position [54, 0]
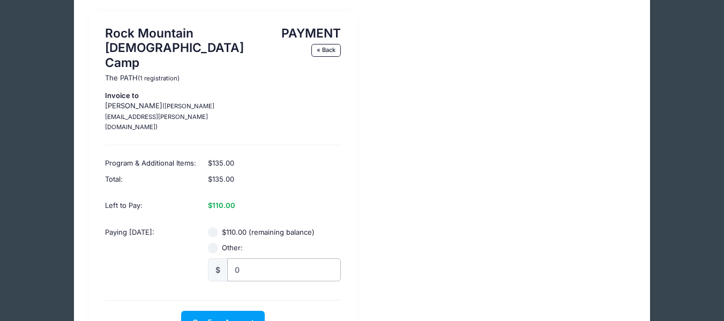
radio input "true"
click at [262, 258] on input "0" at bounding box center [284, 269] width 114 height 23
type input "85"
click at [246, 318] on span "Confirm Amount" at bounding box center [223, 322] width 62 height 9
click at [215, 311] on button "Pay with Card" at bounding box center [222, 322] width 73 height 23
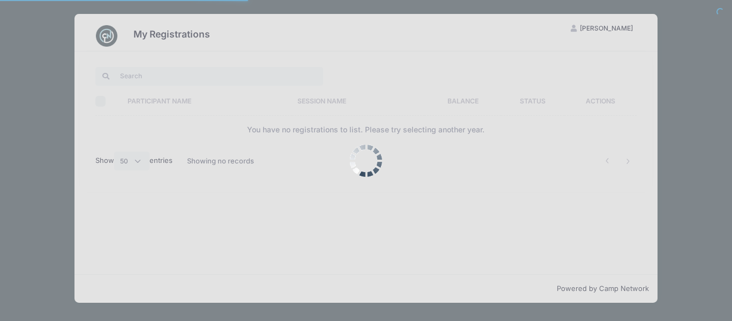
select select "50"
